Goal: Information Seeking & Learning: Learn about a topic

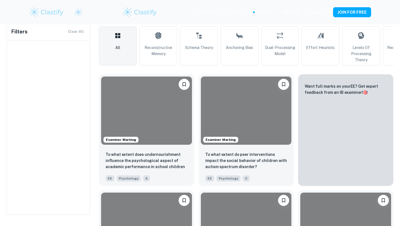
type input "Psychology"
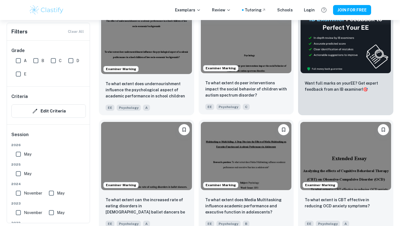
scroll to position [200, 0]
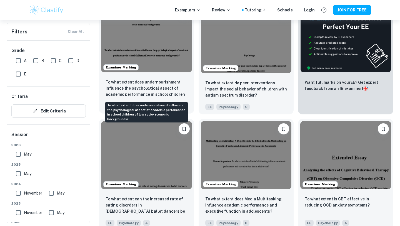
click at [148, 82] on p "To what extent does undernourishment influence the psychological aspect of acad…" at bounding box center [147, 88] width 82 height 19
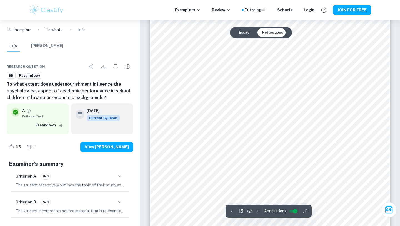
scroll to position [5028, 0]
type input "14"
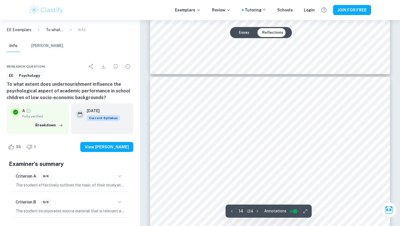
scroll to position [4497, 0]
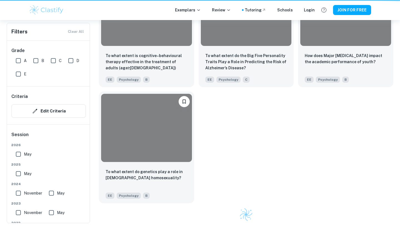
scroll to position [200, 0]
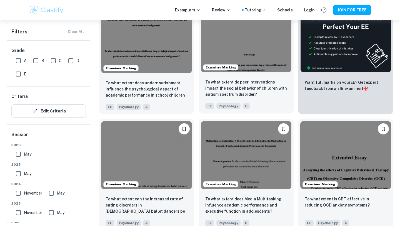
click at [257, 56] on img at bounding box center [246, 38] width 91 height 68
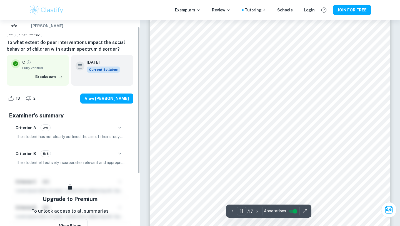
scroll to position [83, 0]
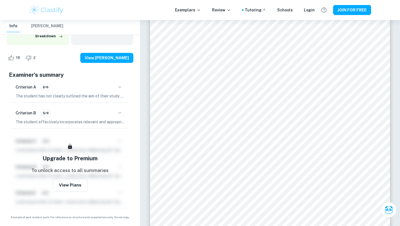
click at [119, 113] on icon "button" at bounding box center [119, 113] width 3 height 2
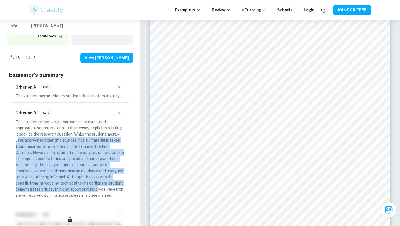
drag, startPoint x: 18, startPoint y: 138, endPoint x: 113, endPoint y: 191, distance: 108.1
click at [113, 191] on p "The student effectively incorporates relevant and appropriate source material i…" at bounding box center [70, 158] width 109 height 79
click at [43, 189] on p "The student effectively incorporates relevant and appropriate source material i…" at bounding box center [70, 158] width 109 height 79
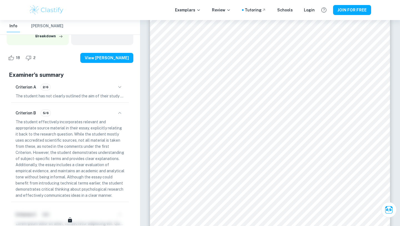
click at [118, 84] on icon "button" at bounding box center [119, 87] width 7 height 7
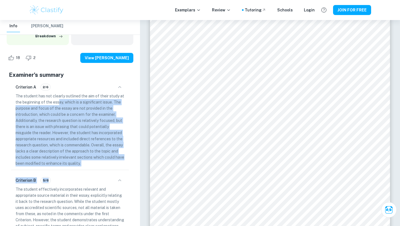
drag, startPoint x: 60, startPoint y: 102, endPoint x: 116, endPoint y: 176, distance: 93.2
click at [116, 176] on div "Criterion A 2/6 The student has not clearly outlined the aim of their study at …" at bounding box center [70, 174] width 122 height 190
click at [11, 127] on div "Criterion A 2/6 The student has not clearly outlined the aim of their study at …" at bounding box center [70, 124] width 118 height 91
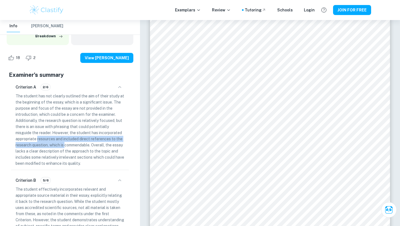
drag, startPoint x: 38, startPoint y: 136, endPoint x: 64, endPoint y: 147, distance: 27.9
click at [65, 147] on p "The student has not clearly outlined the aim of their study at the beginning of…" at bounding box center [70, 129] width 109 height 73
click at [64, 147] on p "The student has not clearly outlined the aim of their study at the beginning of…" at bounding box center [70, 129] width 109 height 73
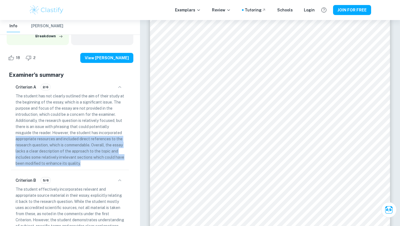
drag, startPoint x: 12, startPoint y: 138, endPoint x: 111, endPoint y: 166, distance: 103.5
click at [110, 166] on div "Criterion A 2/6 The student has not clearly outlined the aim of their study at …" at bounding box center [70, 124] width 118 height 91
click at [111, 166] on p "The student has not clearly outlined the aim of their study at the beginning of…" at bounding box center [70, 129] width 109 height 73
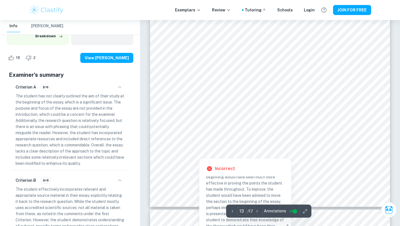
scroll to position [4004, 0]
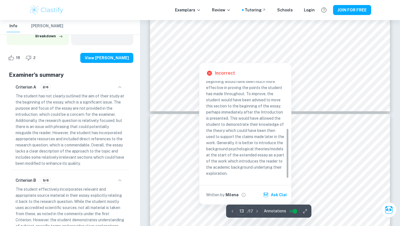
type input "14"
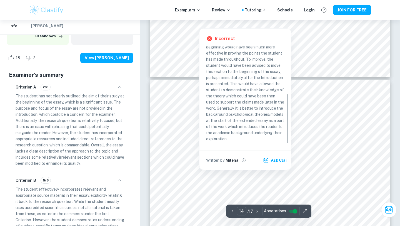
scroll to position [4144, 0]
